Goal: Task Accomplishment & Management: Manage account settings

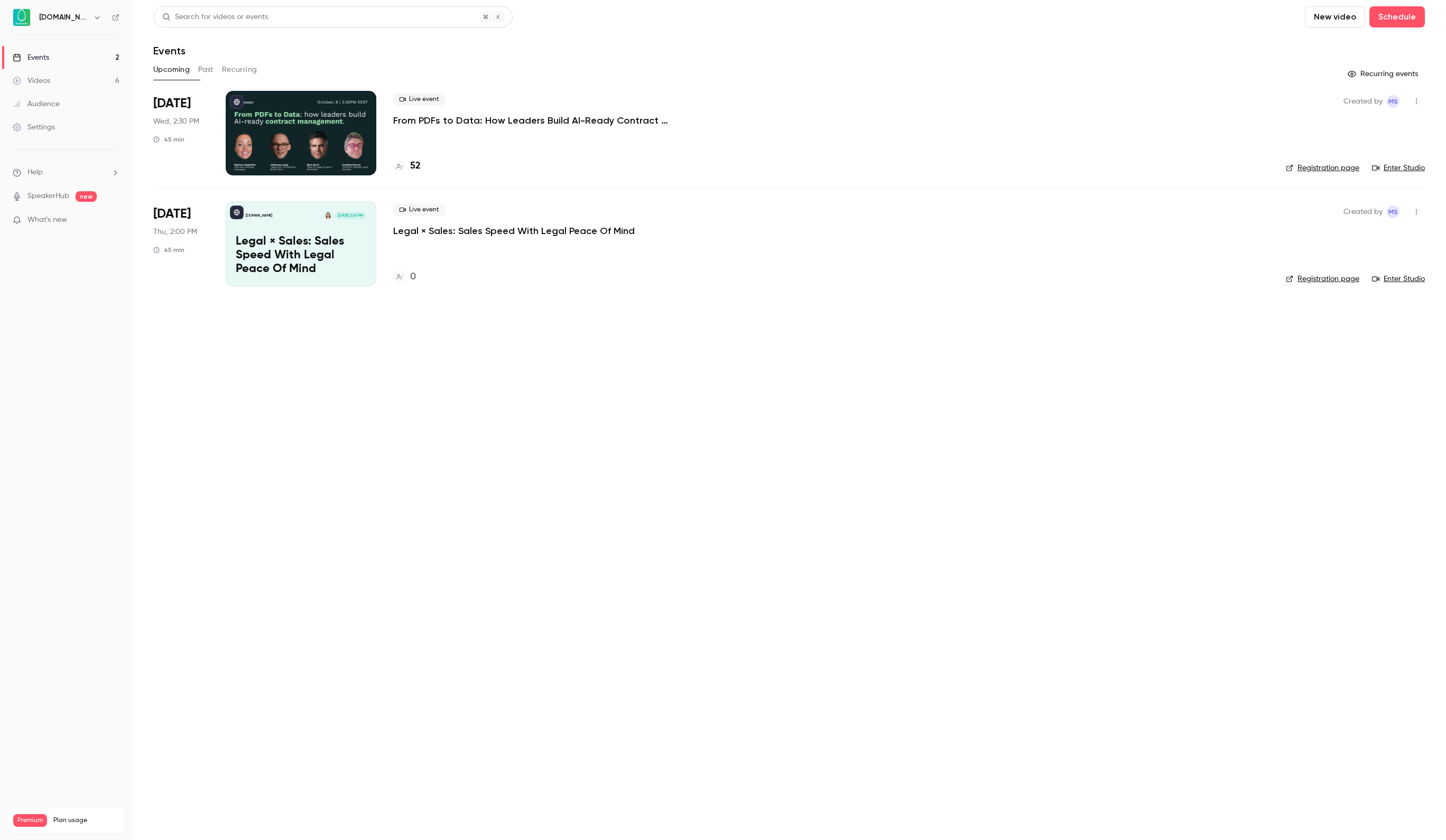
click at [345, 117] on div at bounding box center [301, 133] width 151 height 84
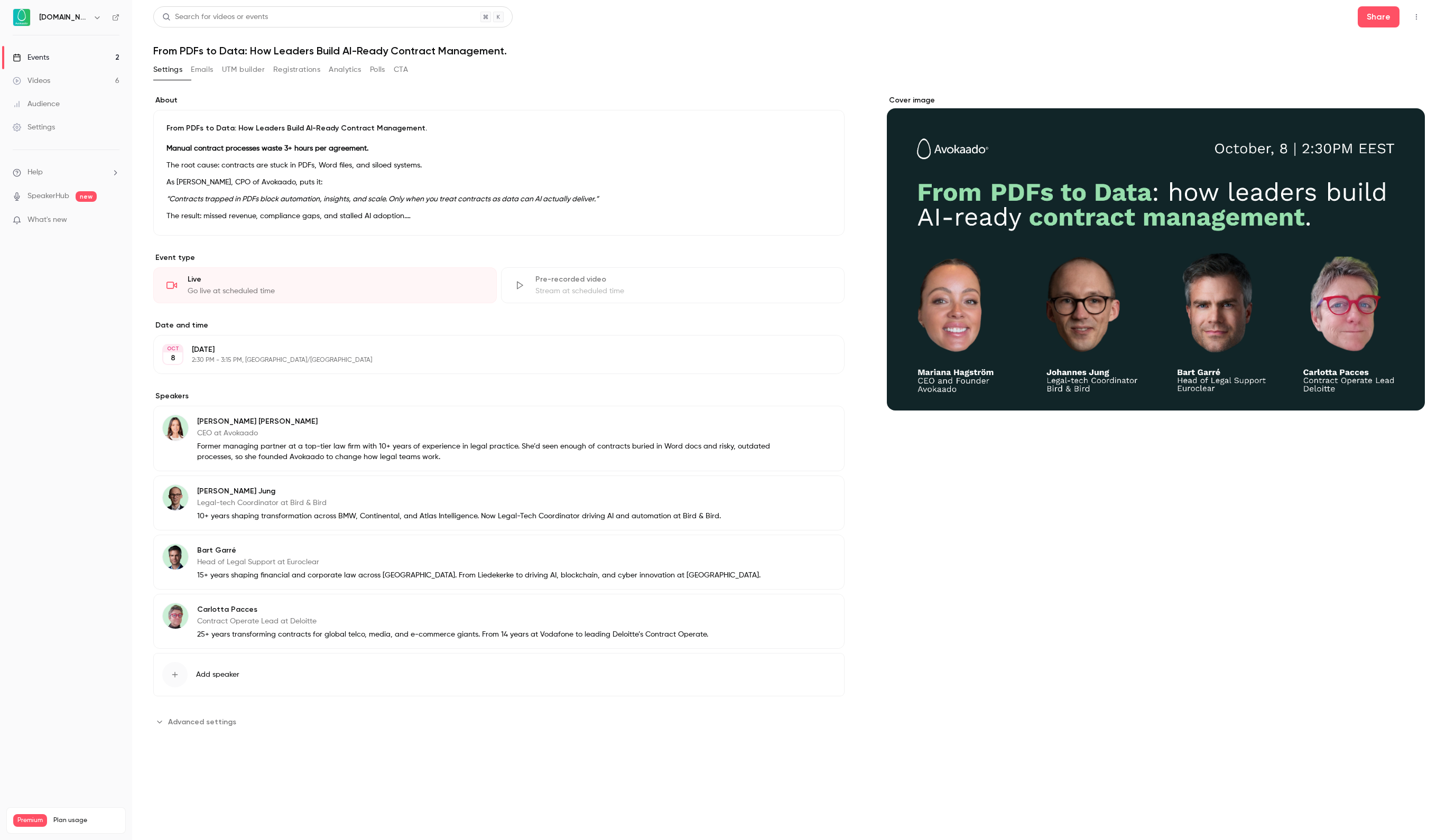
click at [312, 67] on button "Registrations" at bounding box center [296, 70] width 47 height 17
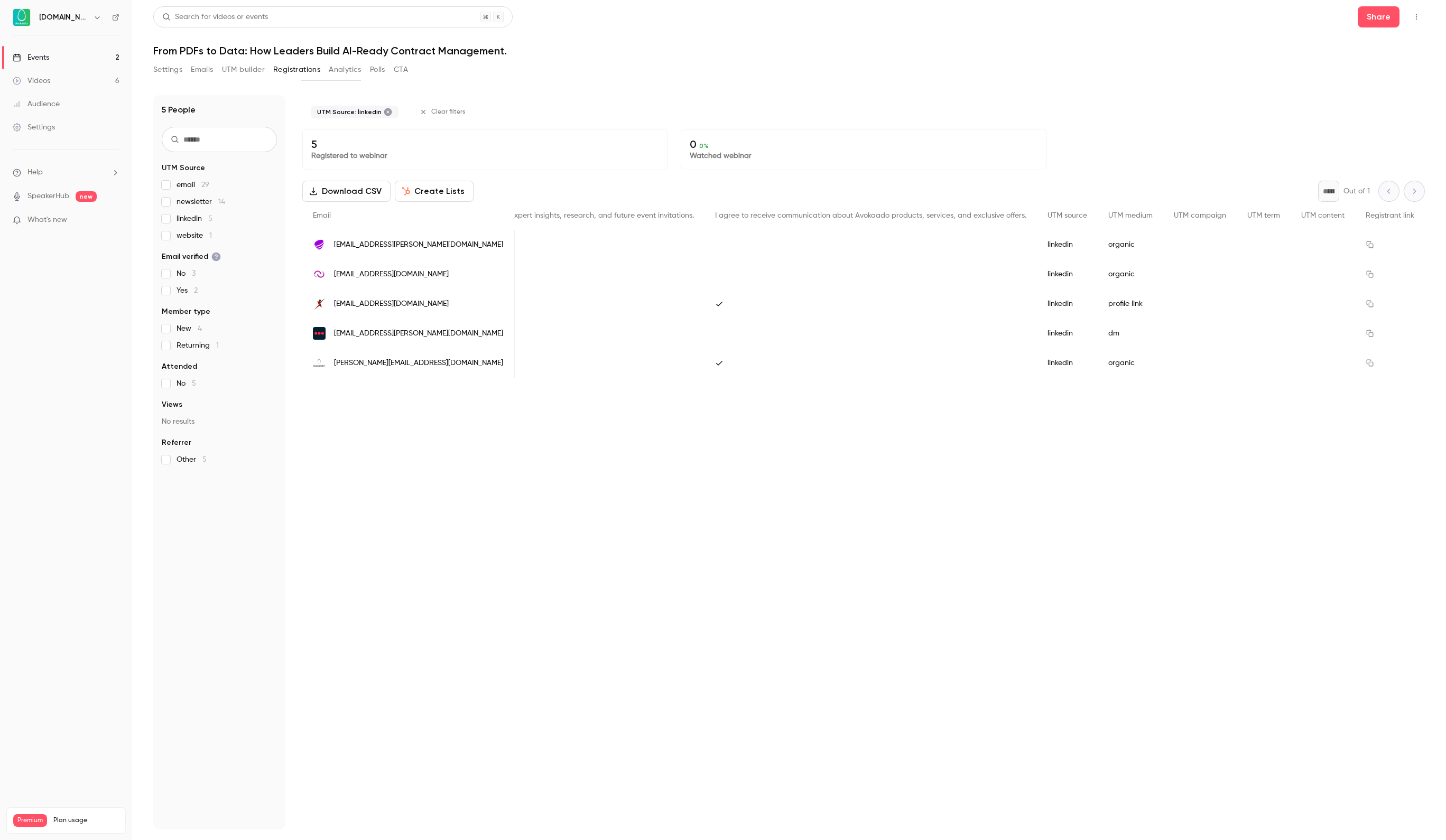
click at [163, 226] on div "email 29 newsletter 14 linkedin 5 website 1" at bounding box center [219, 210] width 115 height 61
